Goal: Information Seeking & Learning: Learn about a topic

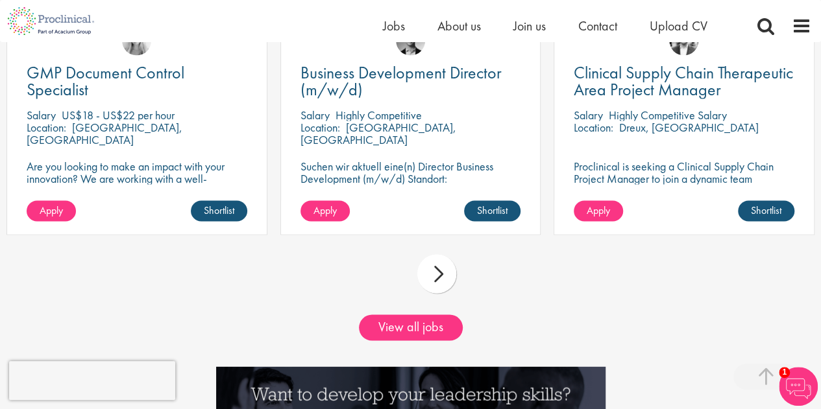
scroll to position [1168, 0]
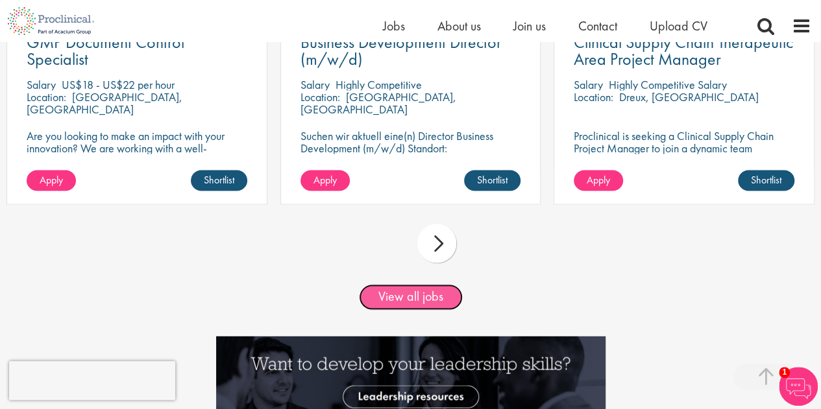
click at [420, 297] on link "View all jobs" at bounding box center [411, 297] width 104 height 26
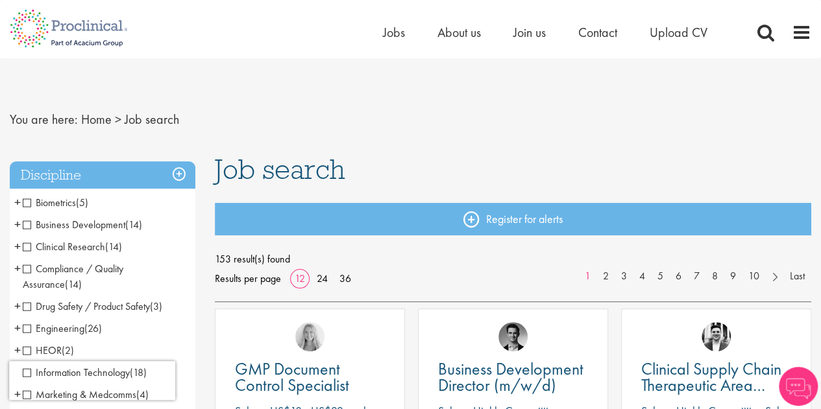
click at [30, 246] on span "Clinical Research" at bounding box center [64, 247] width 82 height 14
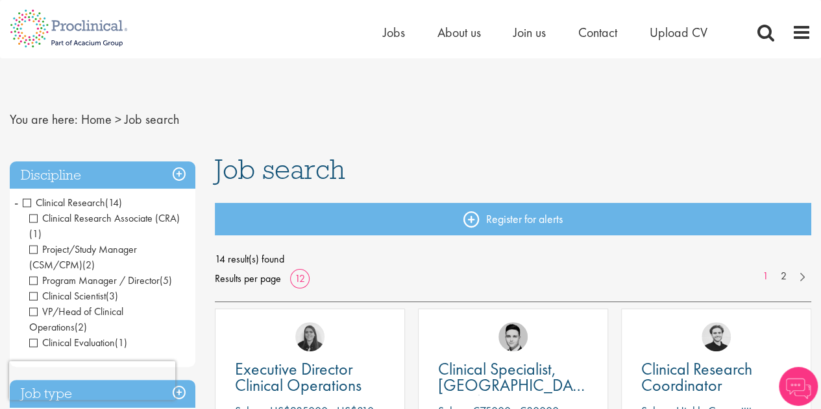
click at [17, 203] on span "-" at bounding box center [16, 202] width 4 height 19
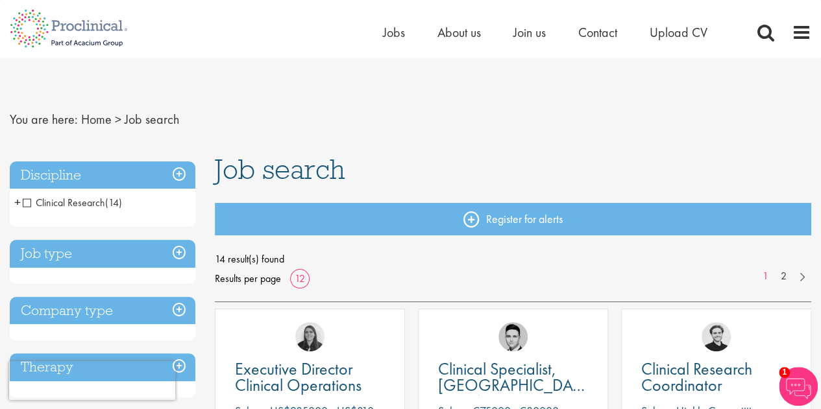
click at [19, 200] on span "+" at bounding box center [17, 202] width 6 height 19
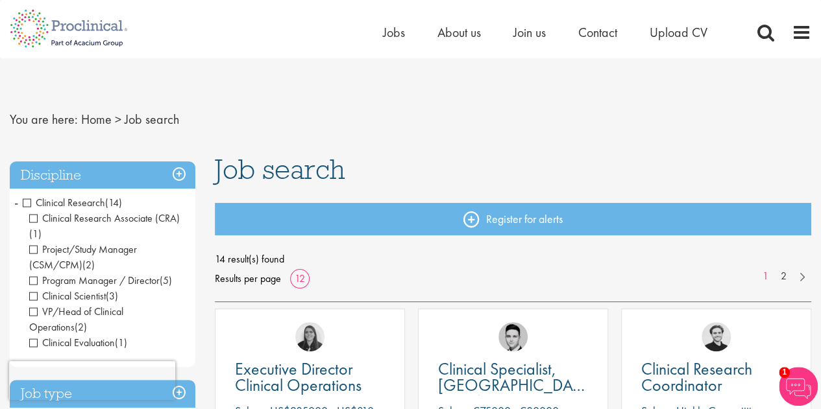
click at [34, 216] on span "Clinical Research Associate (CRA)" at bounding box center [104, 218] width 150 height 14
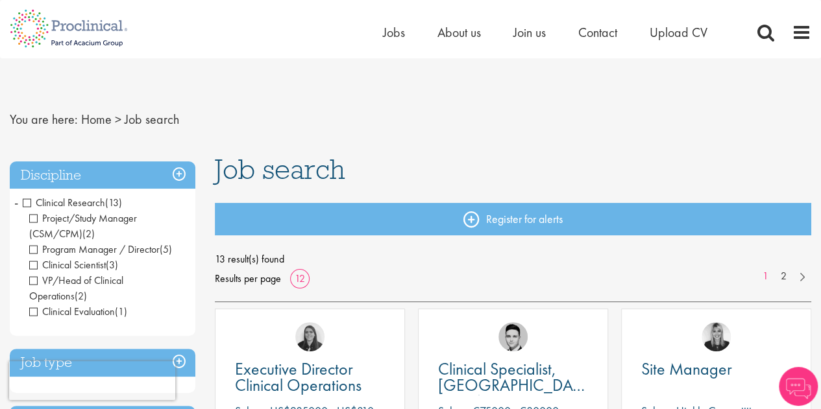
click at [37, 278] on span "VP/Head of Clinical Operations" at bounding box center [76, 288] width 94 height 29
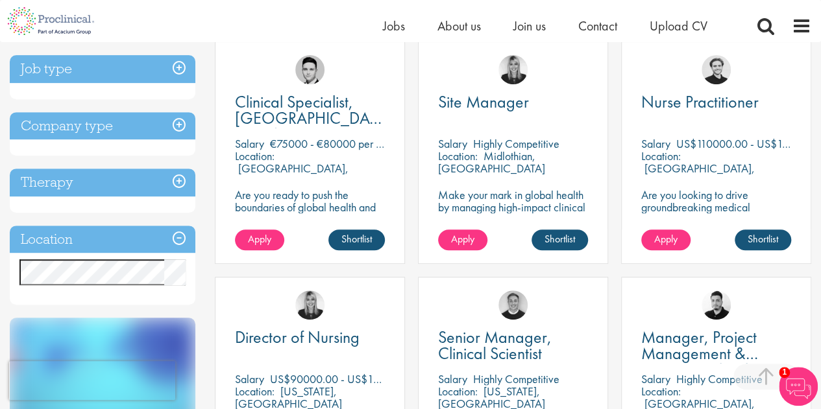
scroll to position [65, 0]
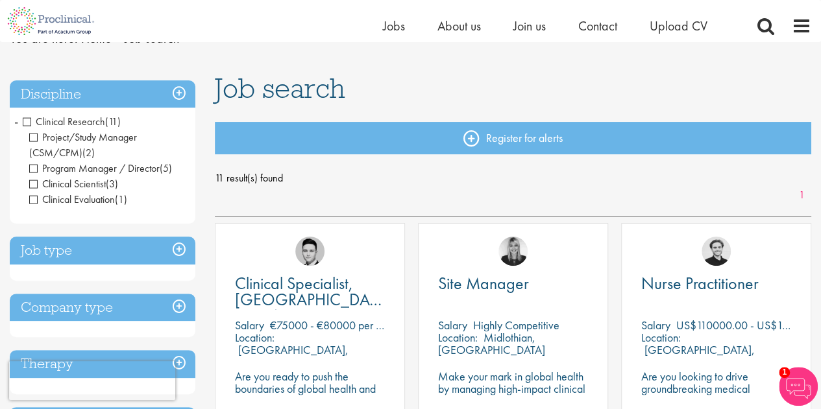
click at [25, 119] on span "Clinical Research" at bounding box center [64, 122] width 82 height 14
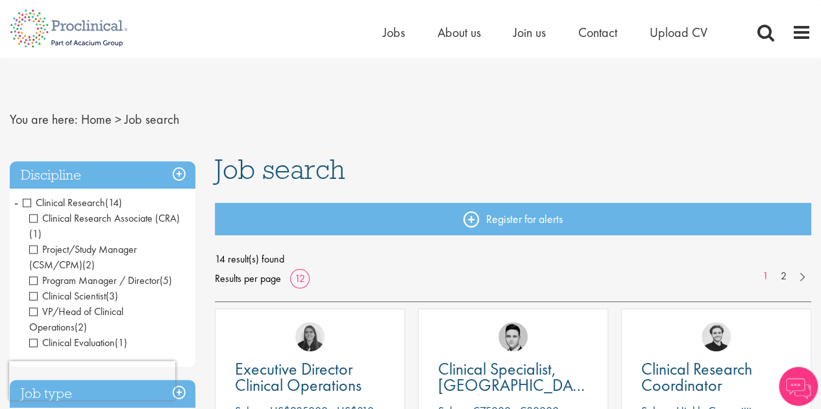
click at [180, 172] on h3 "Discipline" at bounding box center [103, 176] width 186 height 28
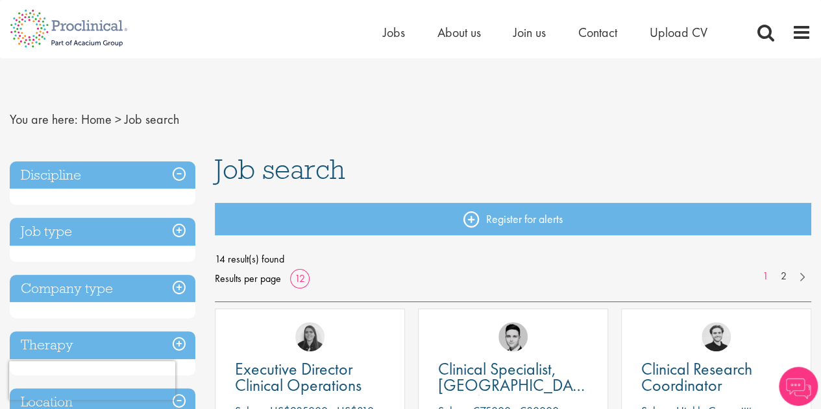
click at [182, 174] on h3 "Discipline" at bounding box center [103, 176] width 186 height 28
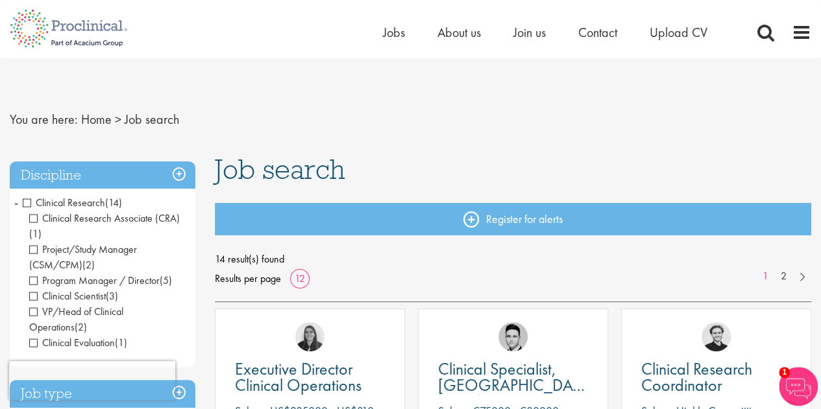
click at [182, 174] on h3 "Discipline" at bounding box center [103, 176] width 186 height 28
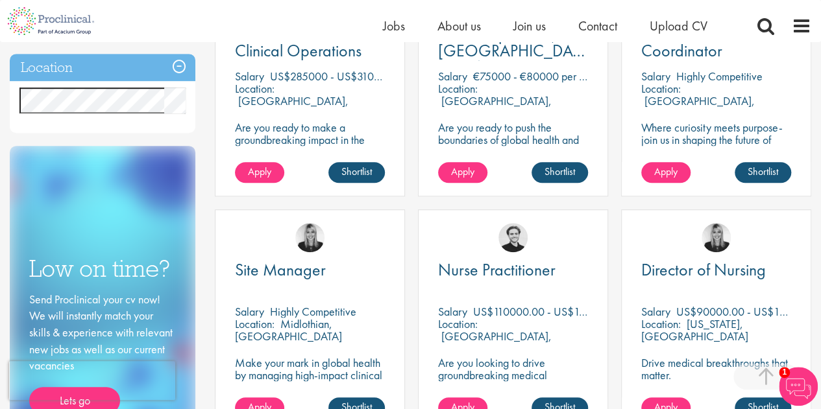
scroll to position [324, 0]
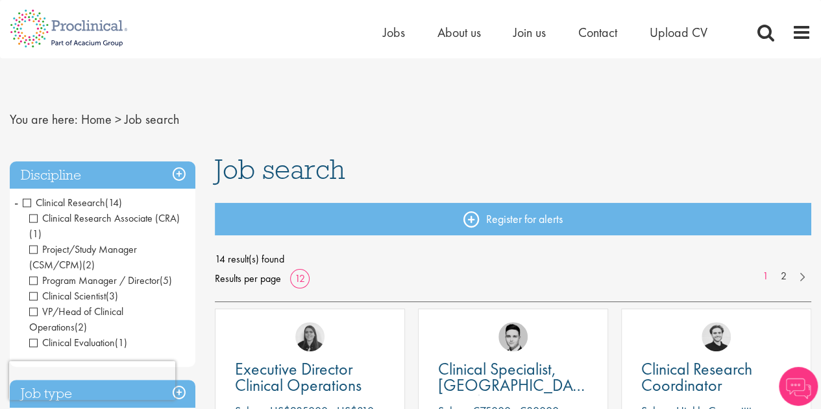
click at [29, 202] on span "Clinical Research" at bounding box center [64, 203] width 82 height 14
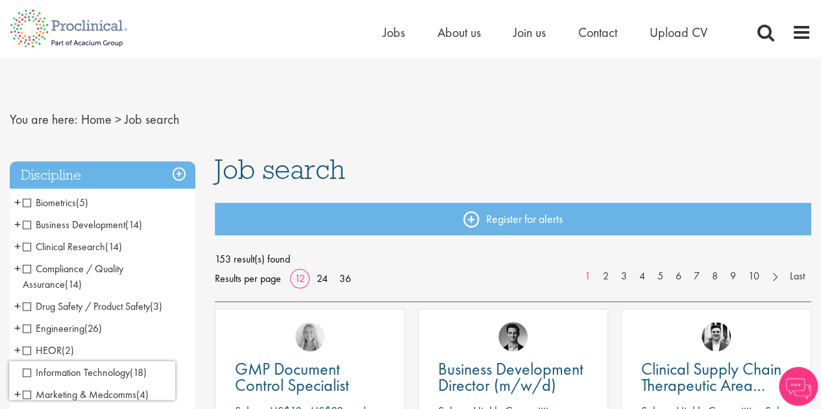
click at [28, 202] on span "Biometrics" at bounding box center [49, 203] width 53 height 14
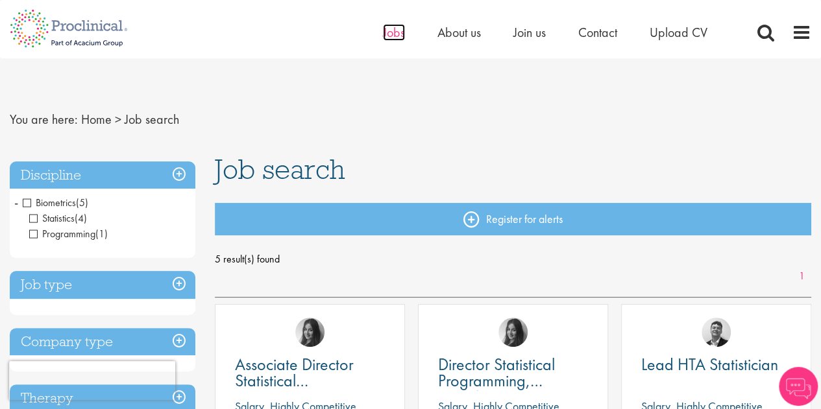
click at [389, 34] on span "Jobs" at bounding box center [394, 32] width 22 height 17
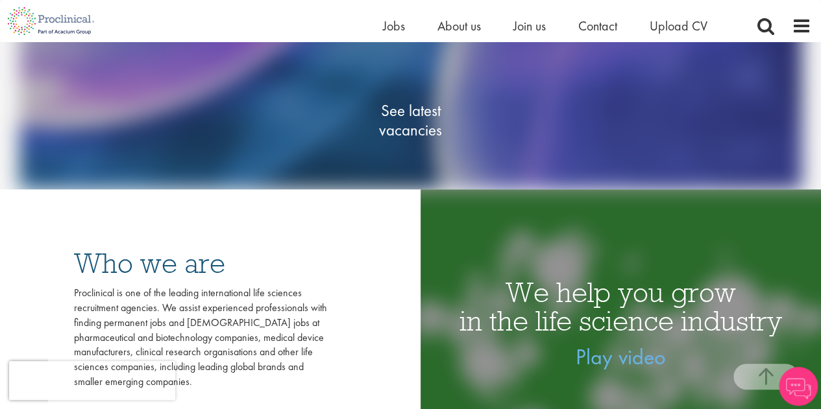
scroll to position [195, 0]
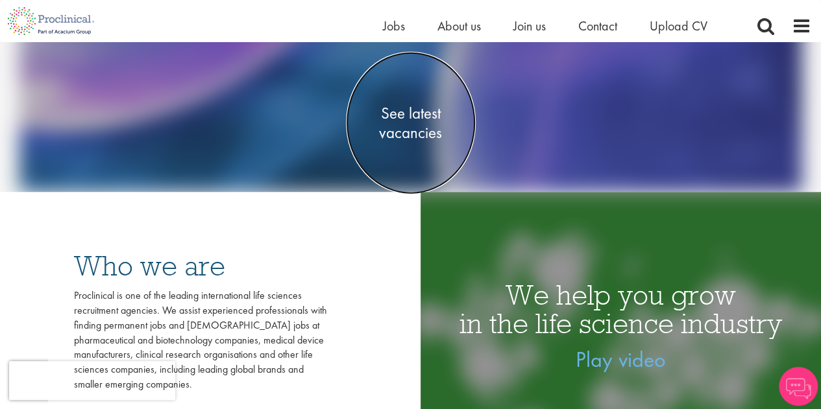
click at [413, 123] on span "See latest vacancies" at bounding box center [411, 123] width 130 height 39
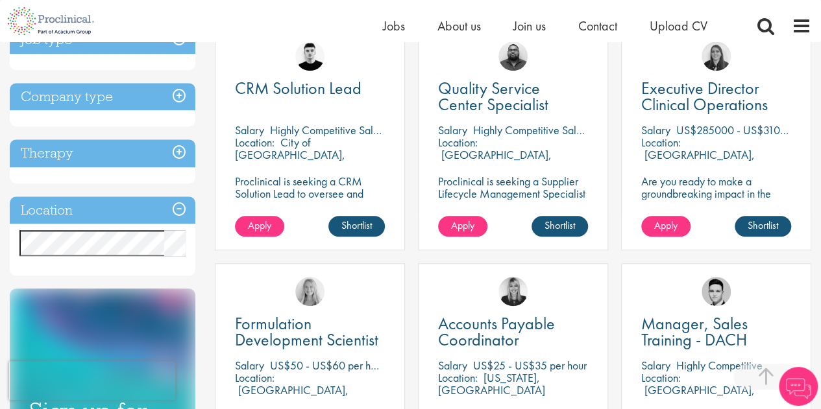
scroll to position [649, 0]
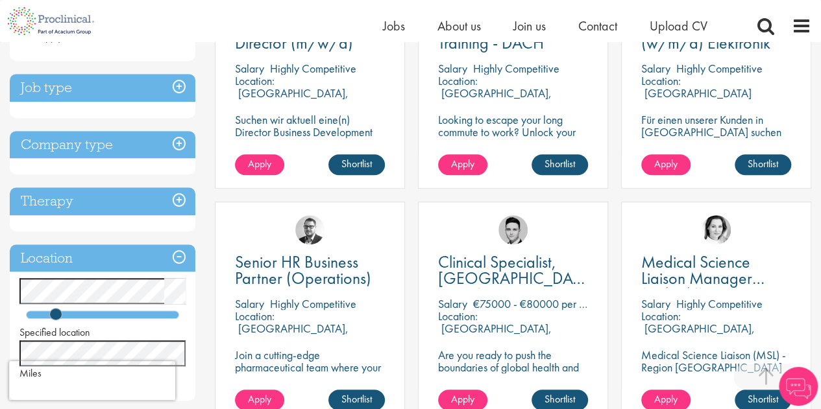
scroll to position [454, 0]
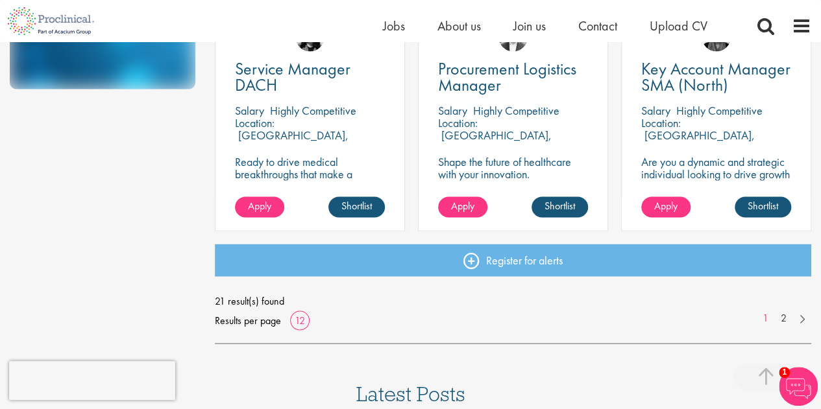
scroll to position [1038, 0]
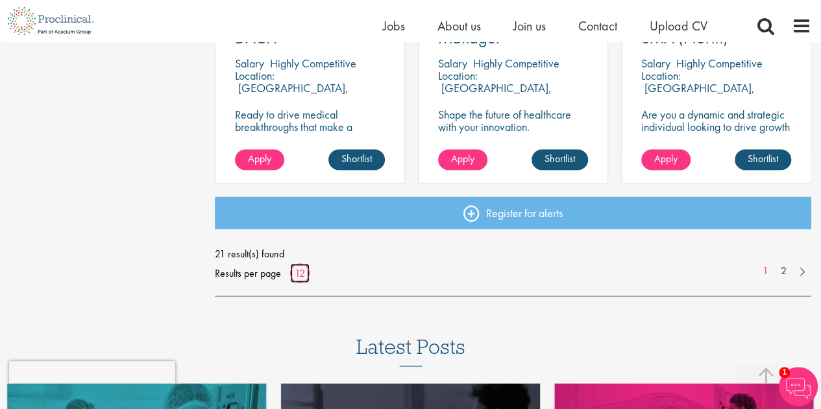
click at [304, 276] on link "12" at bounding box center [299, 273] width 19 height 14
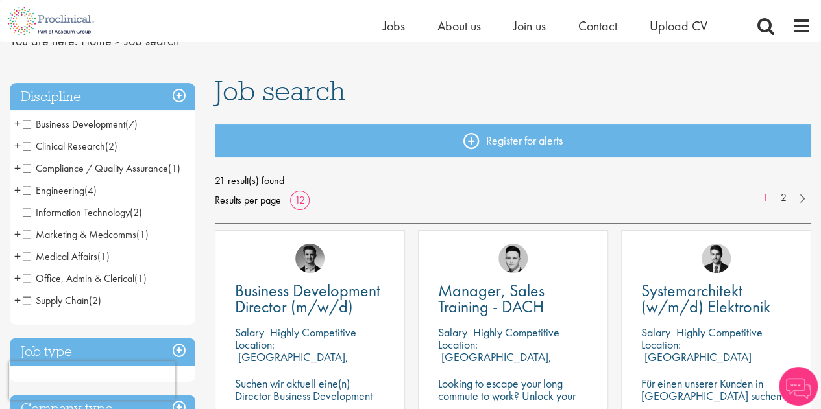
scroll to position [65, 0]
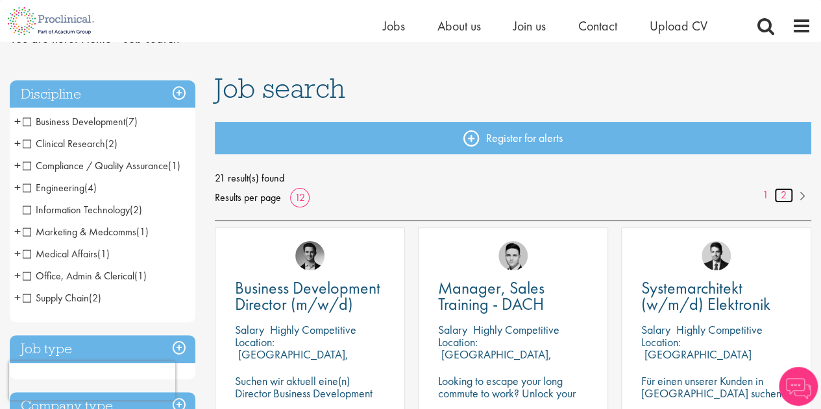
click at [782, 194] on link "2" at bounding box center [783, 195] width 19 height 15
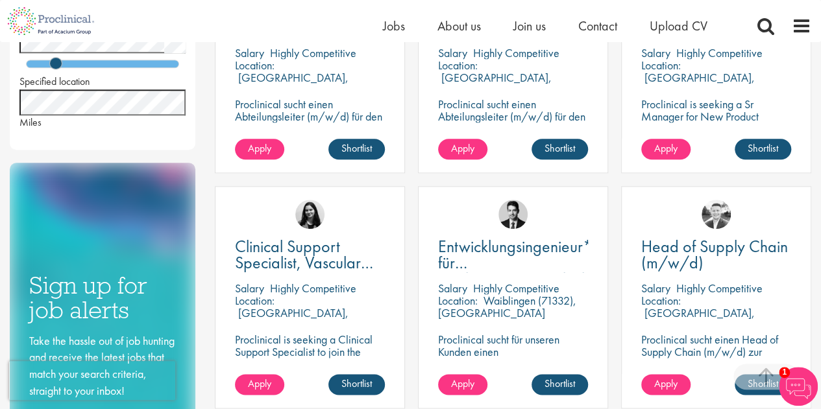
scroll to position [454, 0]
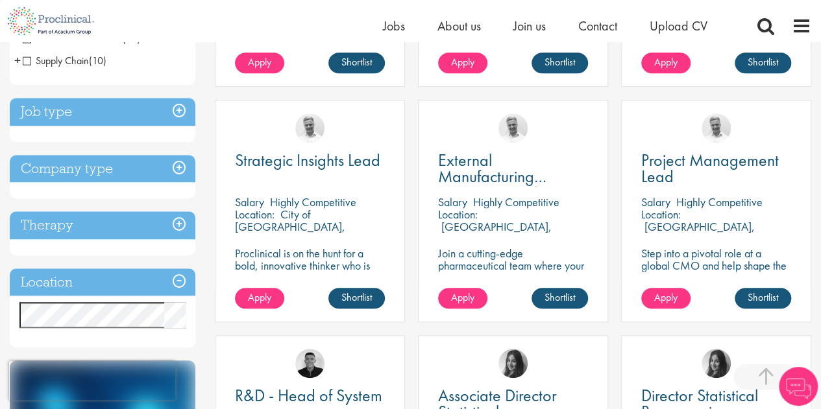
scroll to position [454, 0]
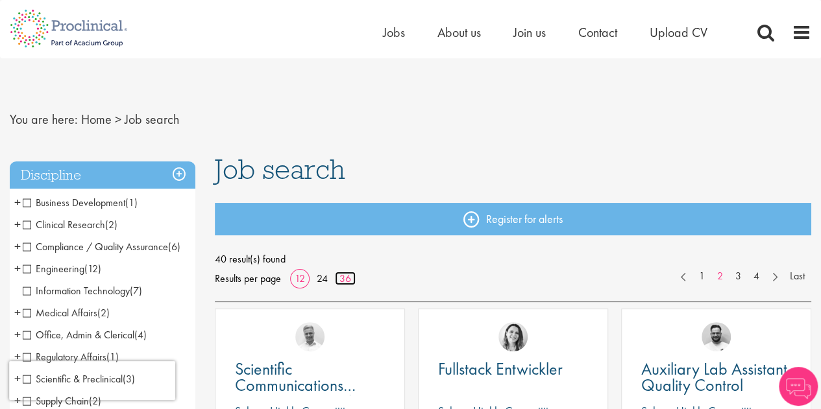
click at [348, 276] on link "36" at bounding box center [345, 279] width 21 height 14
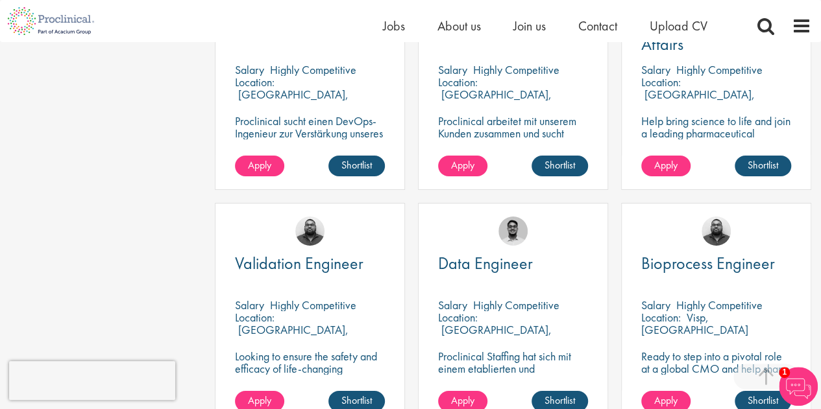
scroll to position [2076, 0]
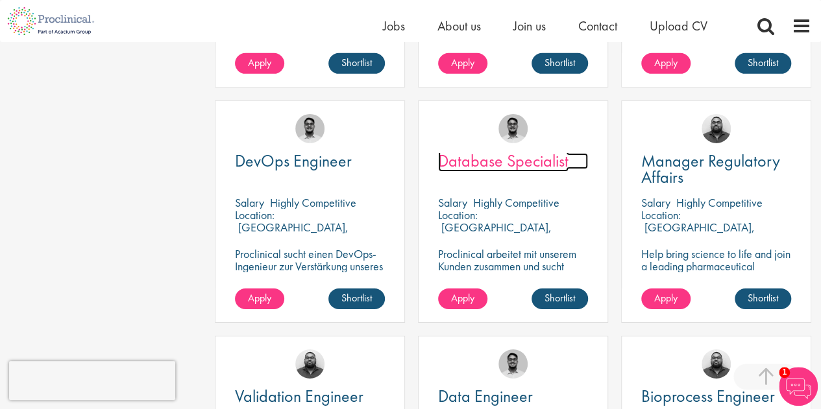
click at [535, 165] on span "Database Specialist" at bounding box center [503, 161] width 130 height 22
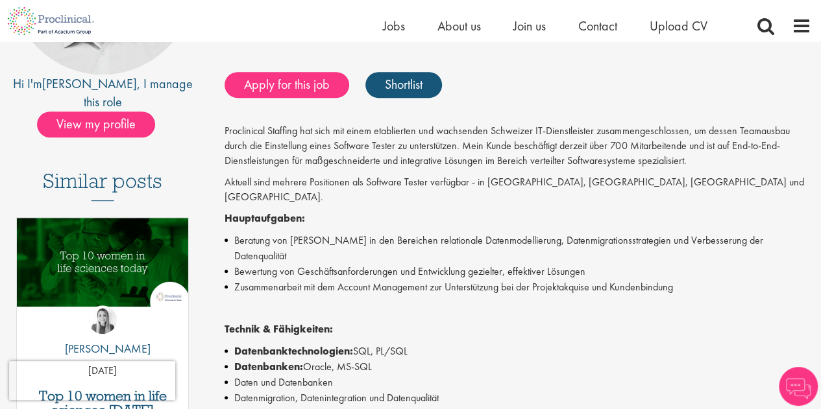
scroll to position [259, 0]
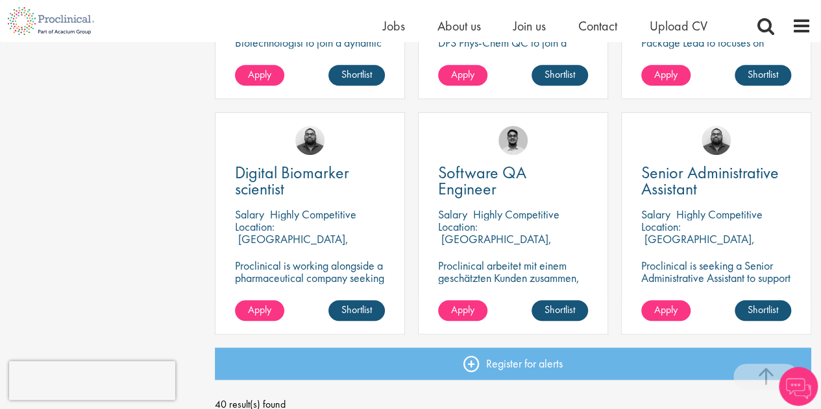
scroll to position [2860, 0]
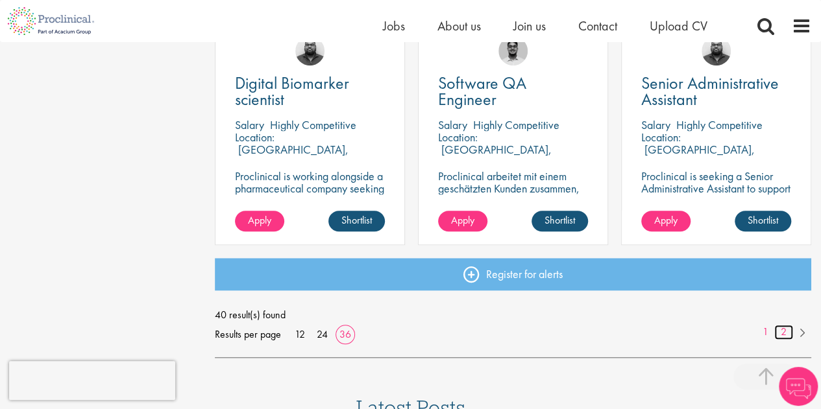
click at [786, 329] on link "2" at bounding box center [783, 332] width 19 height 15
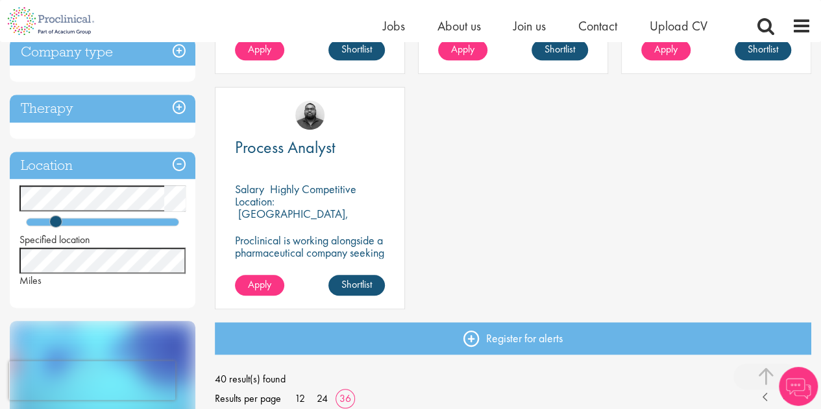
scroll to position [454, 0]
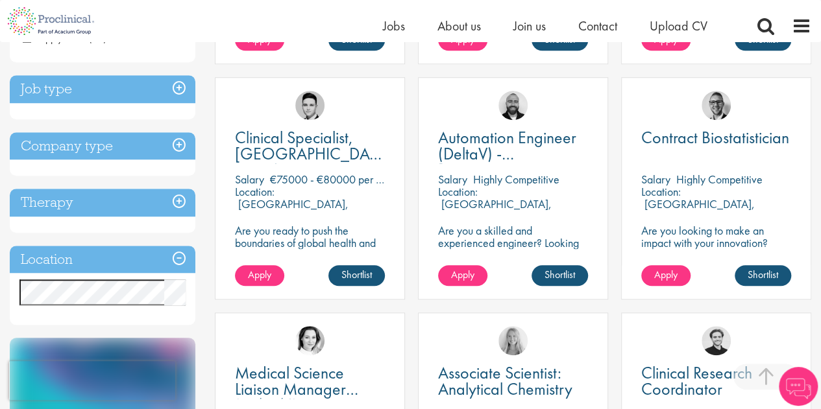
scroll to position [454, 0]
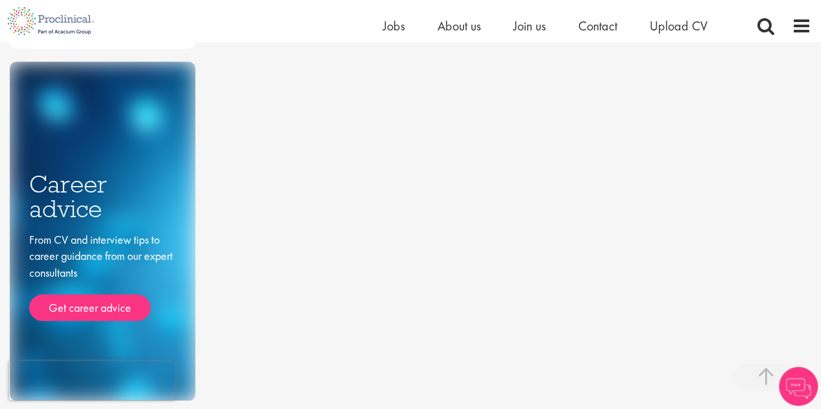
scroll to position [519, 0]
